Goal: Navigation & Orientation: Find specific page/section

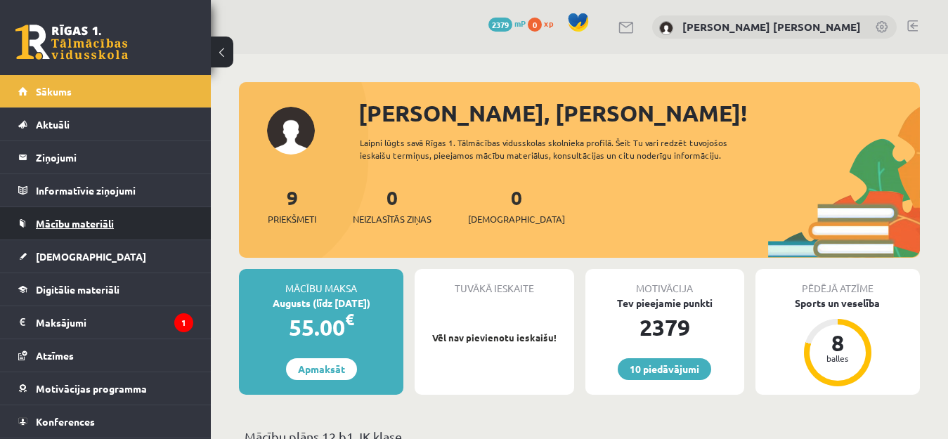
click at [100, 217] on link "Mācību materiāli" at bounding box center [105, 223] width 175 height 32
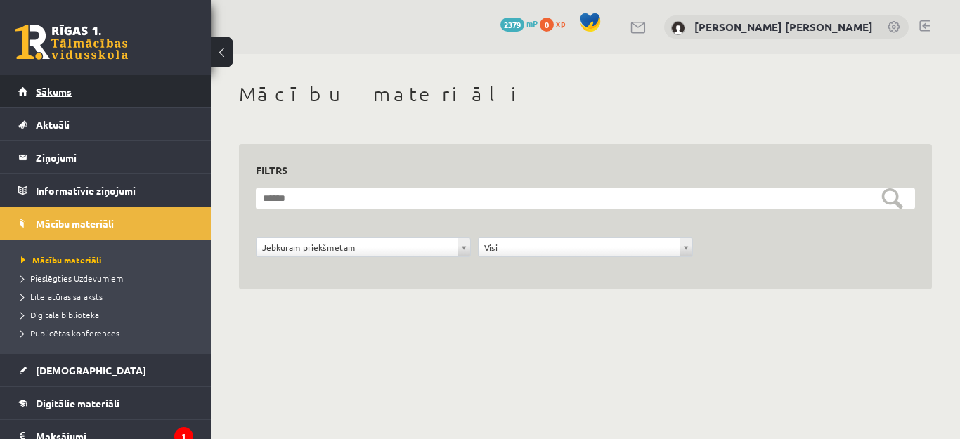
click at [130, 84] on link "Sākums" at bounding box center [105, 91] width 175 height 32
